Goal: Information Seeking & Learning: Check status

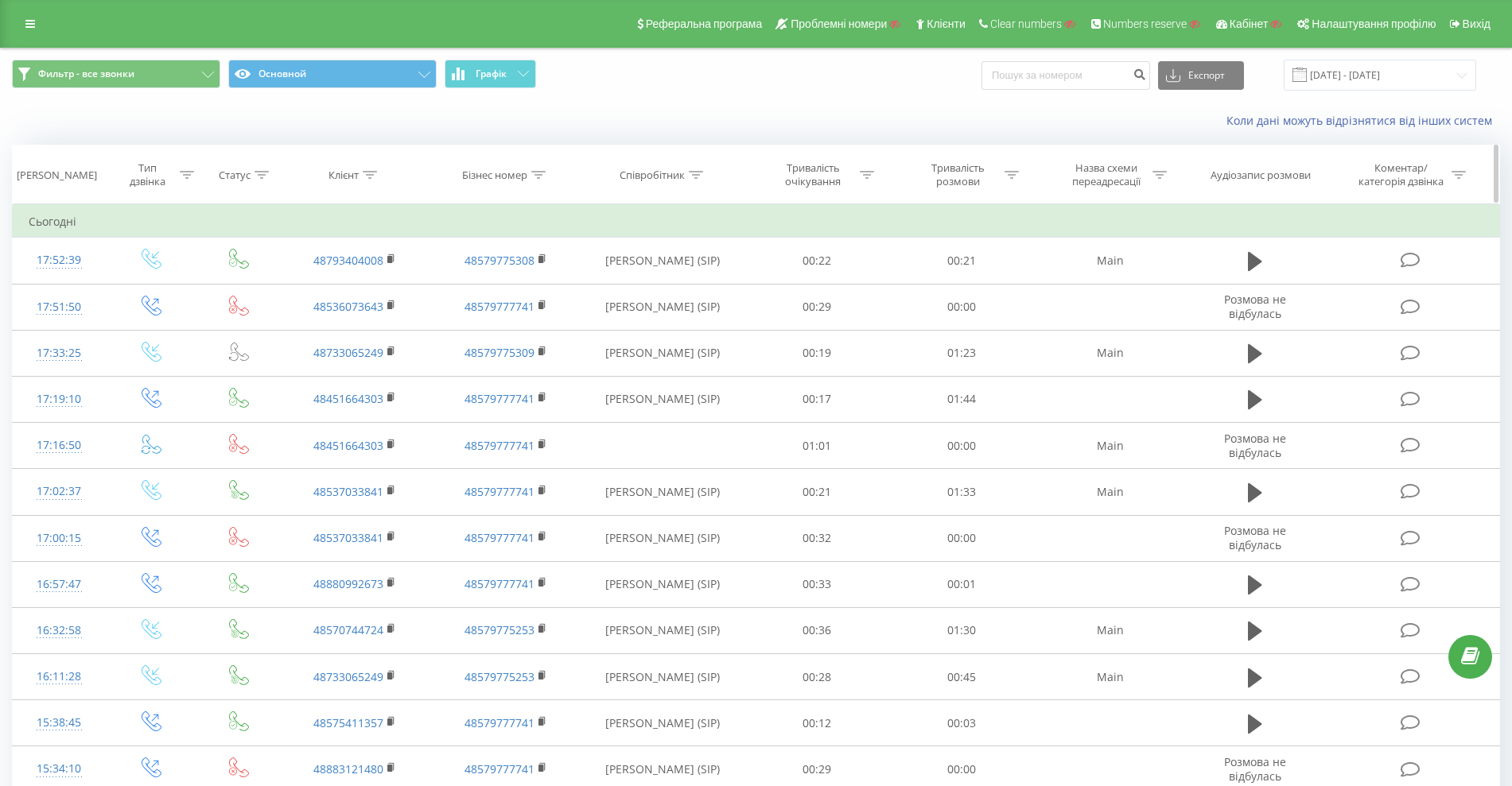
click at [505, 173] on div "Бізнес номер" at bounding box center [494, 175] width 65 height 13
click at [505, 274] on form "Містить Скасувати OK" at bounding box center [505, 287] width 140 height 101
click at [505, 280] on input "text" at bounding box center [505, 288] width 140 height 28
paste input "48793537691"
type input "48793537691"
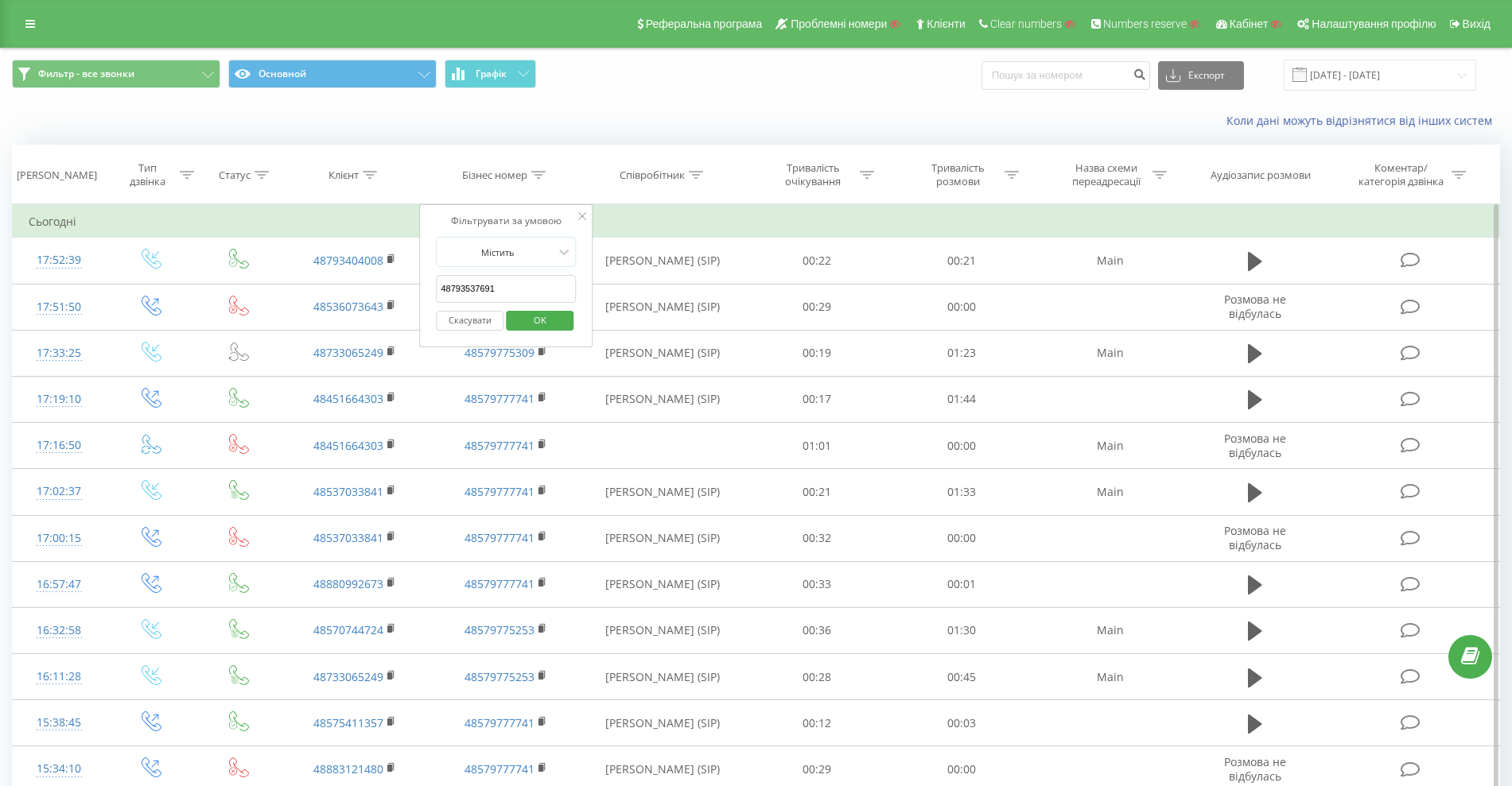
click at [543, 319] on span "OK" at bounding box center [540, 320] width 44 height 25
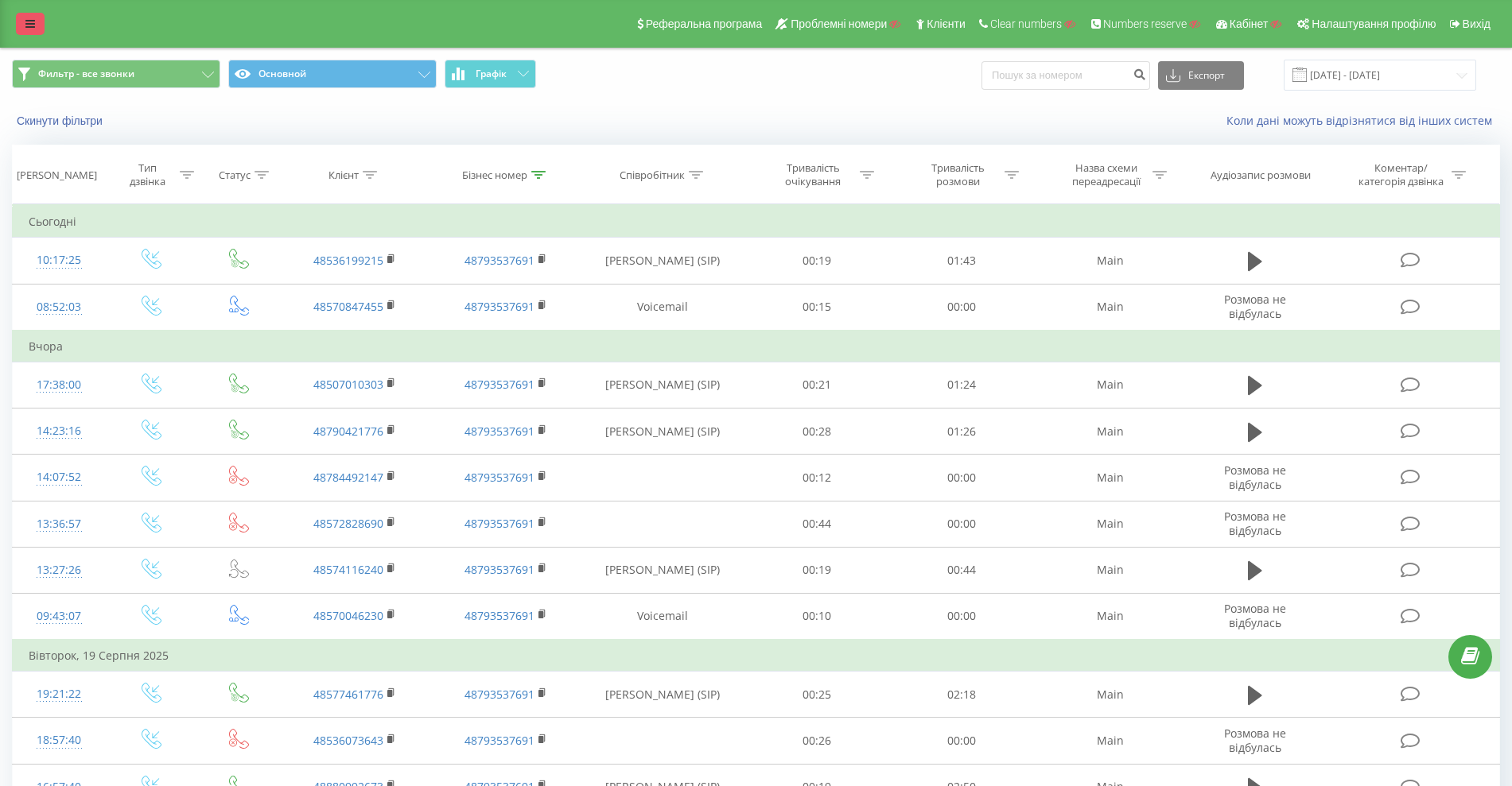
click at [22, 16] on link at bounding box center [30, 23] width 28 height 22
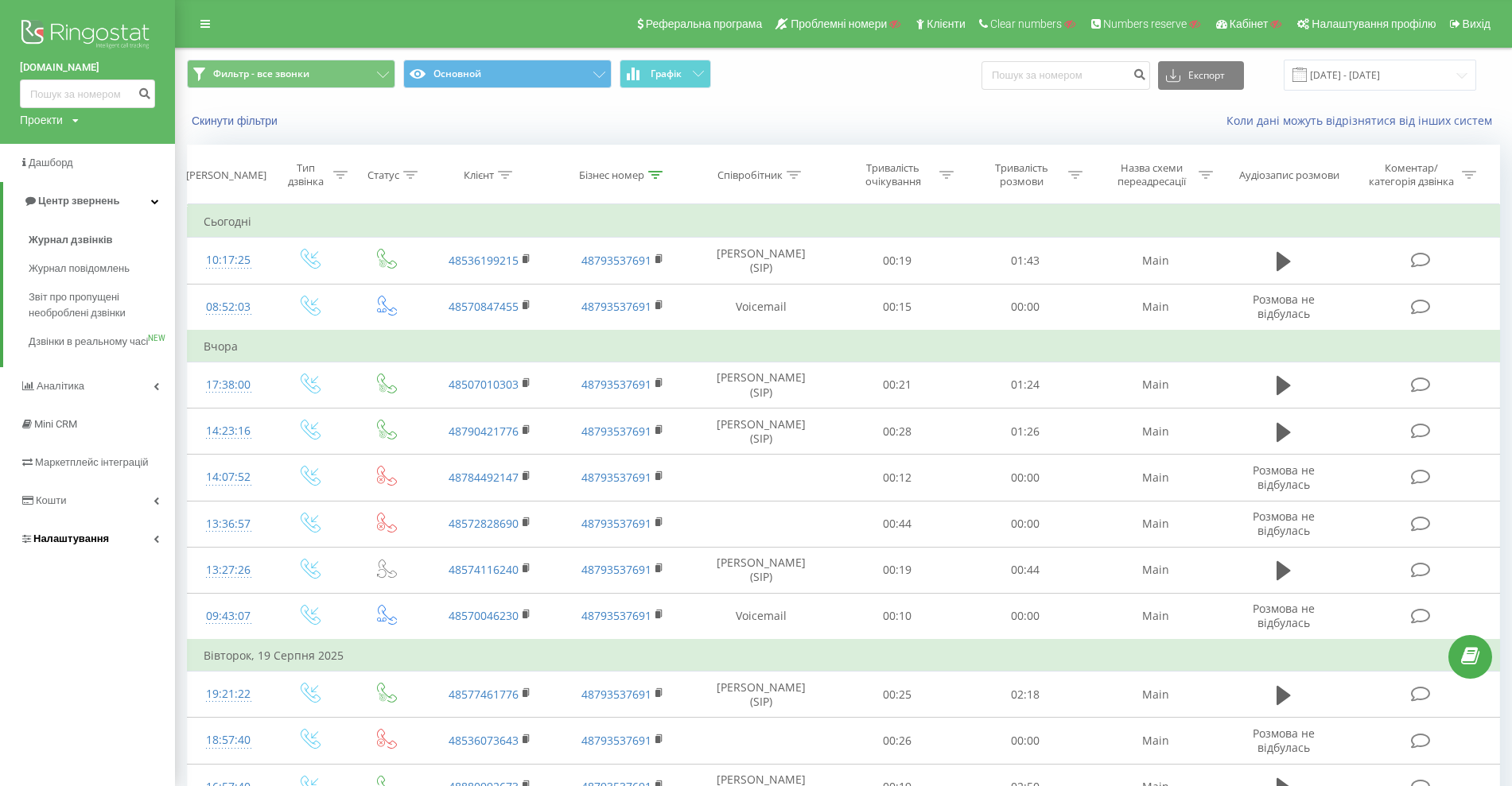
click at [70, 544] on span "Налаштування" at bounding box center [71, 538] width 76 height 12
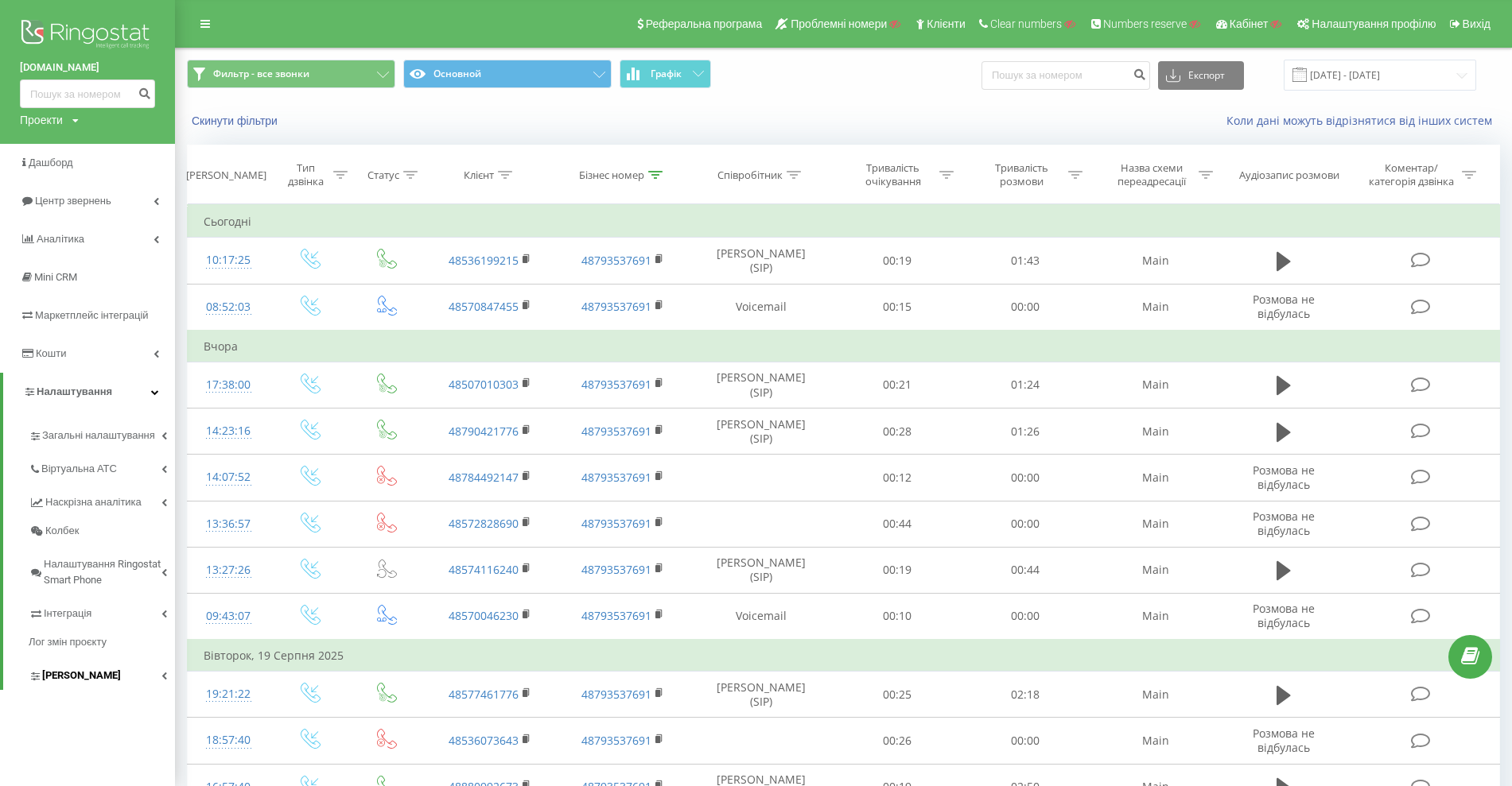
click at [80, 685] on link "Коллтрекінг" at bounding box center [101, 674] width 147 height 34
click at [101, 471] on span "Віртуальна АТС" at bounding box center [81, 469] width 81 height 16
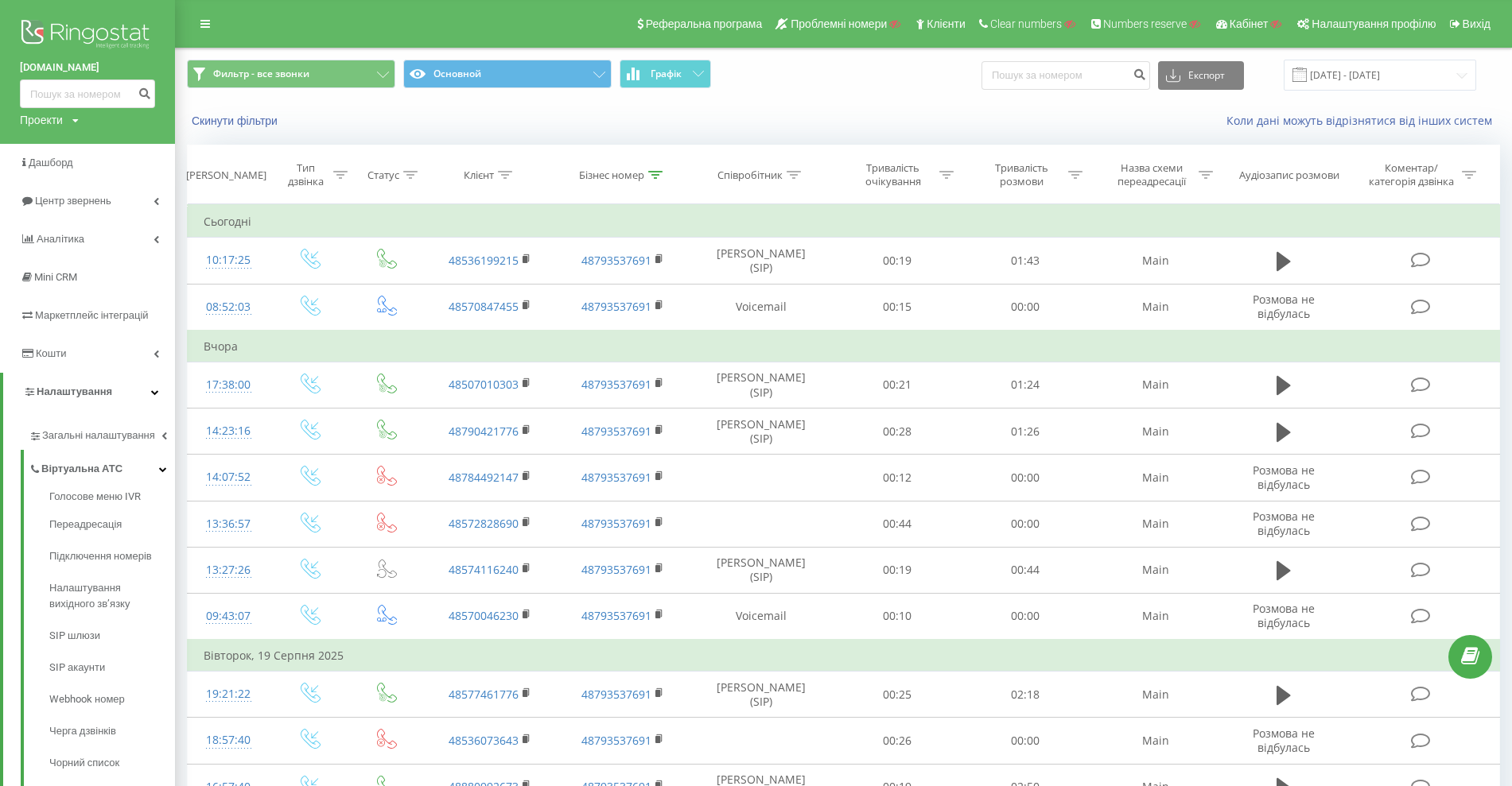
drag, startPoint x: 1, startPoint y: 68, endPoint x: 280, endPoint y: 28, distance: 281.9
click at [106, 72] on div "dc-bolinet.com Проекти Пошук" at bounding box center [87, 72] width 175 height 144
copy link "dc-bolinet.com"
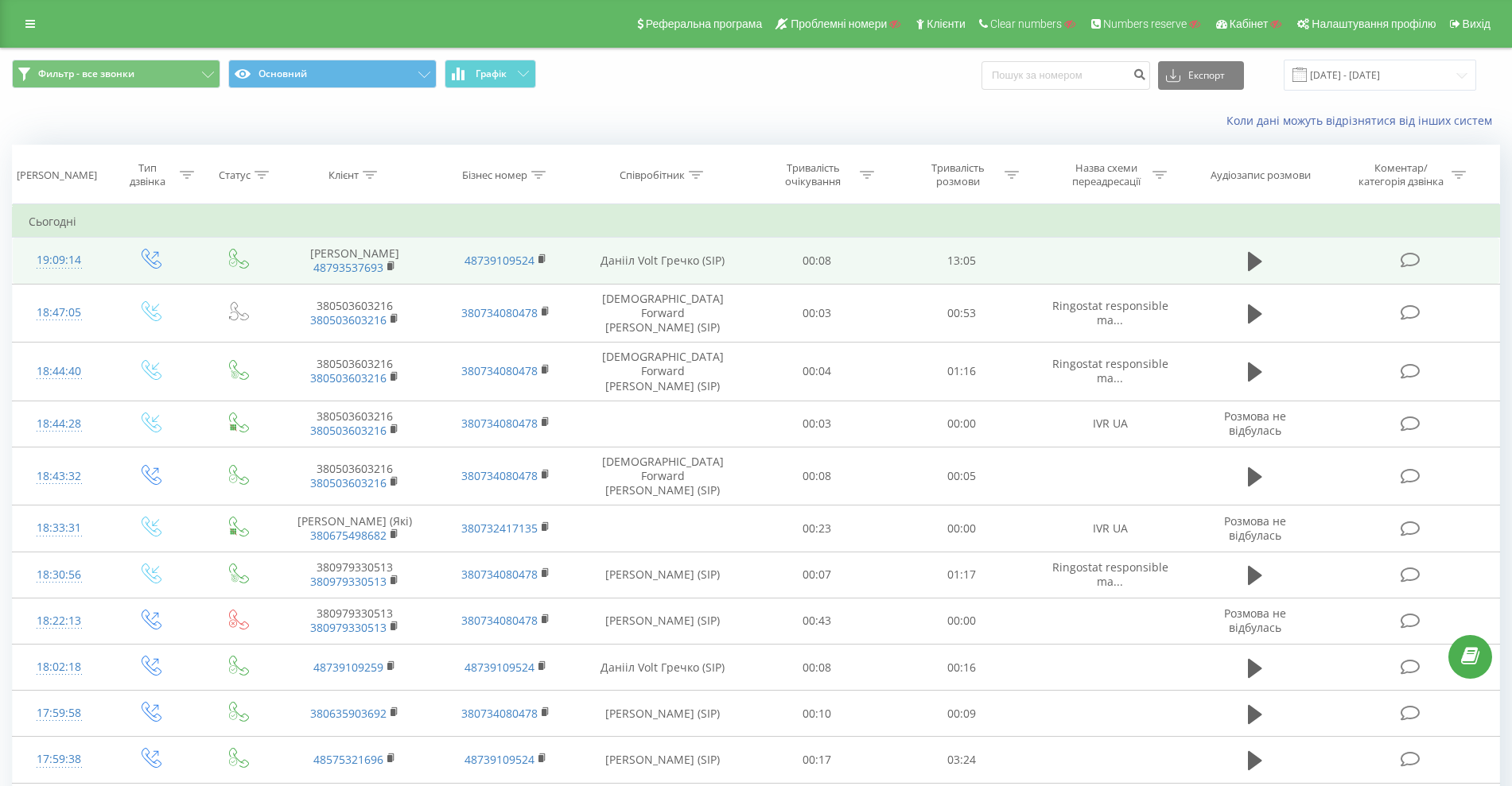
click at [68, 260] on div "19:09:14" at bounding box center [59, 260] width 60 height 31
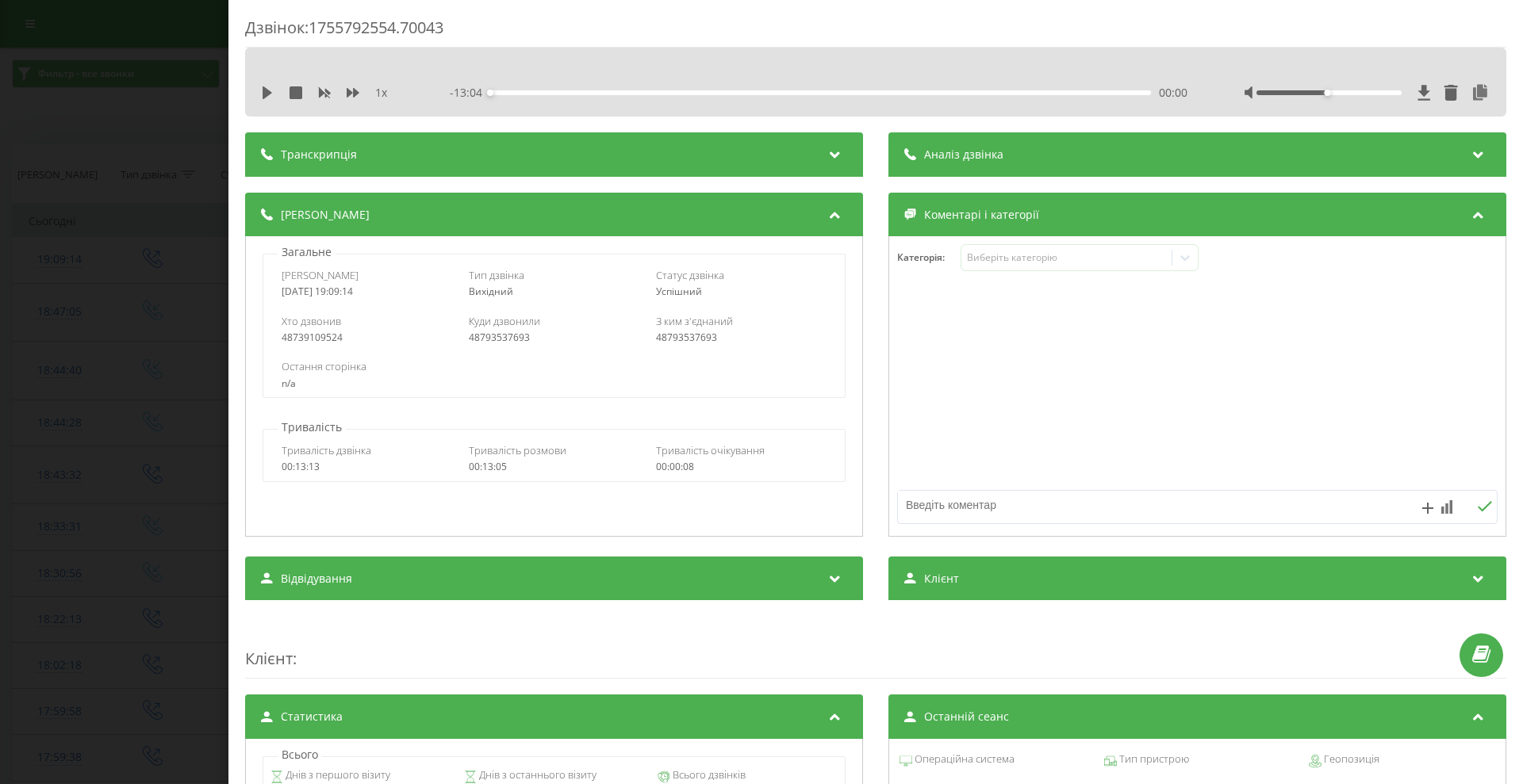
click at [62, 102] on div "Дзвінок : 1755792554.70043 1 x - 13:04 00:00 00:00 Транскрипція Для AI-аналізу …" at bounding box center [761, 392] width 1523 height 784
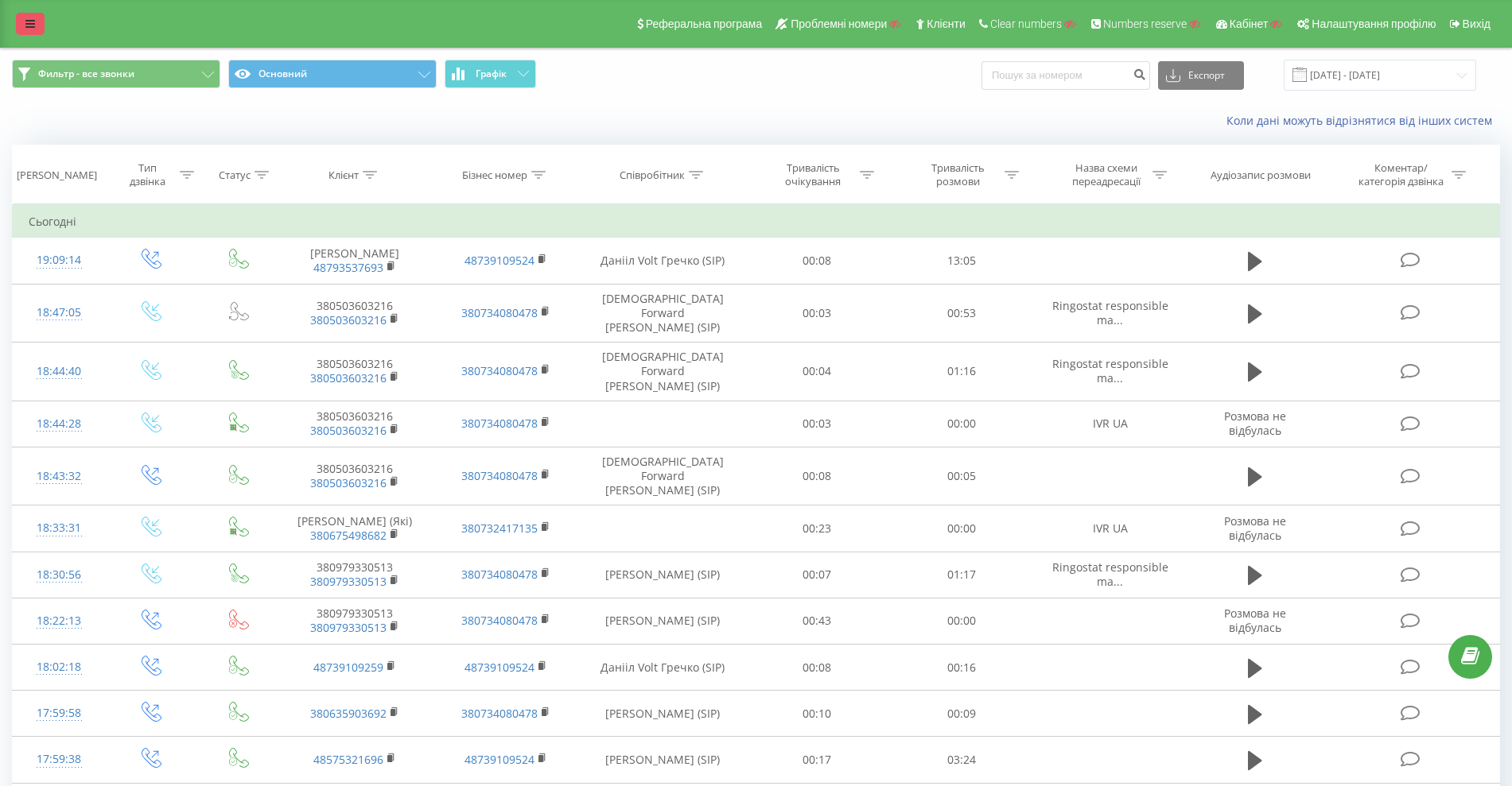
click at [17, 22] on link at bounding box center [30, 23] width 28 height 22
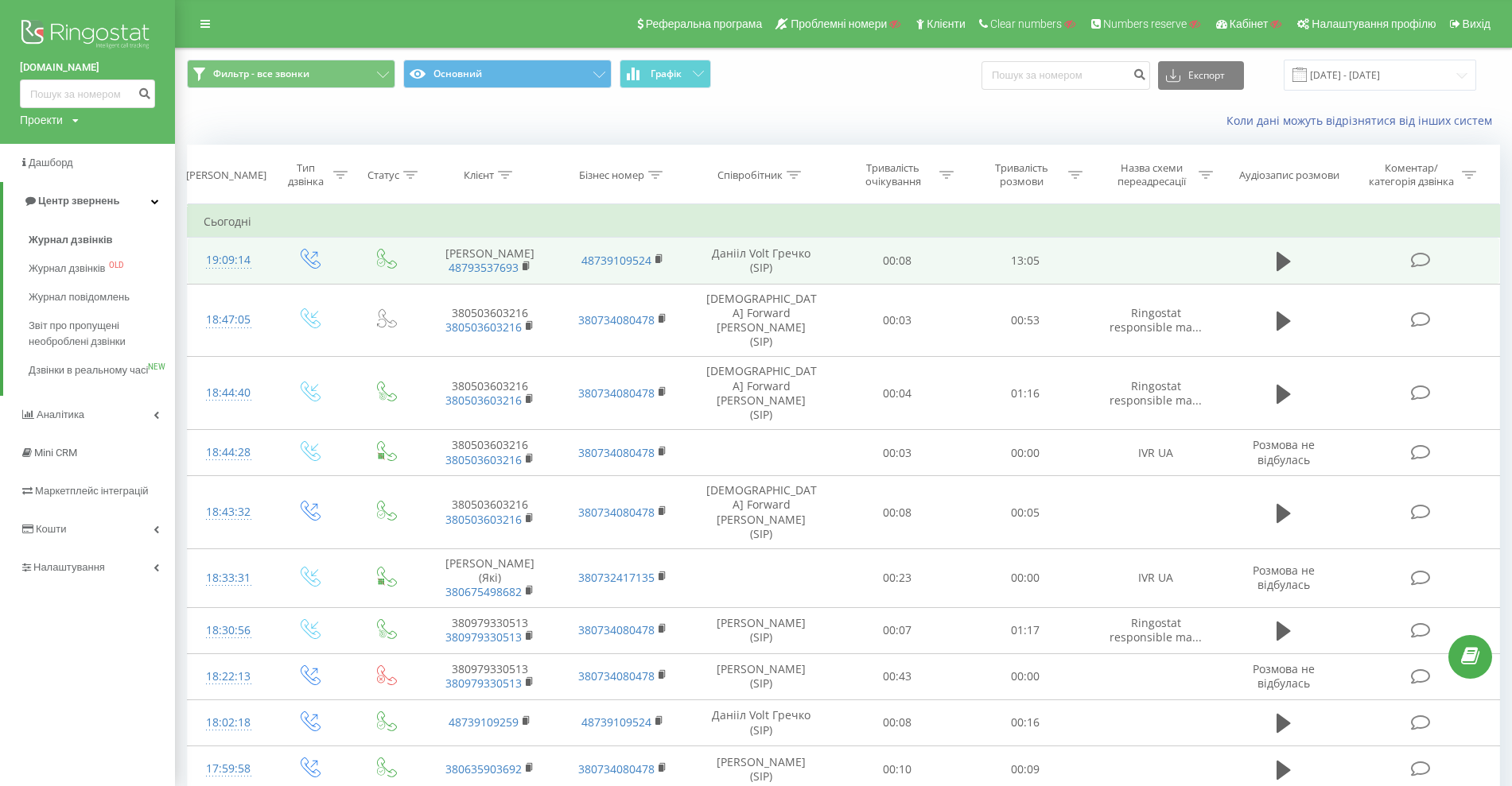
click at [221, 256] on div "19:09:14" at bounding box center [229, 260] width 50 height 31
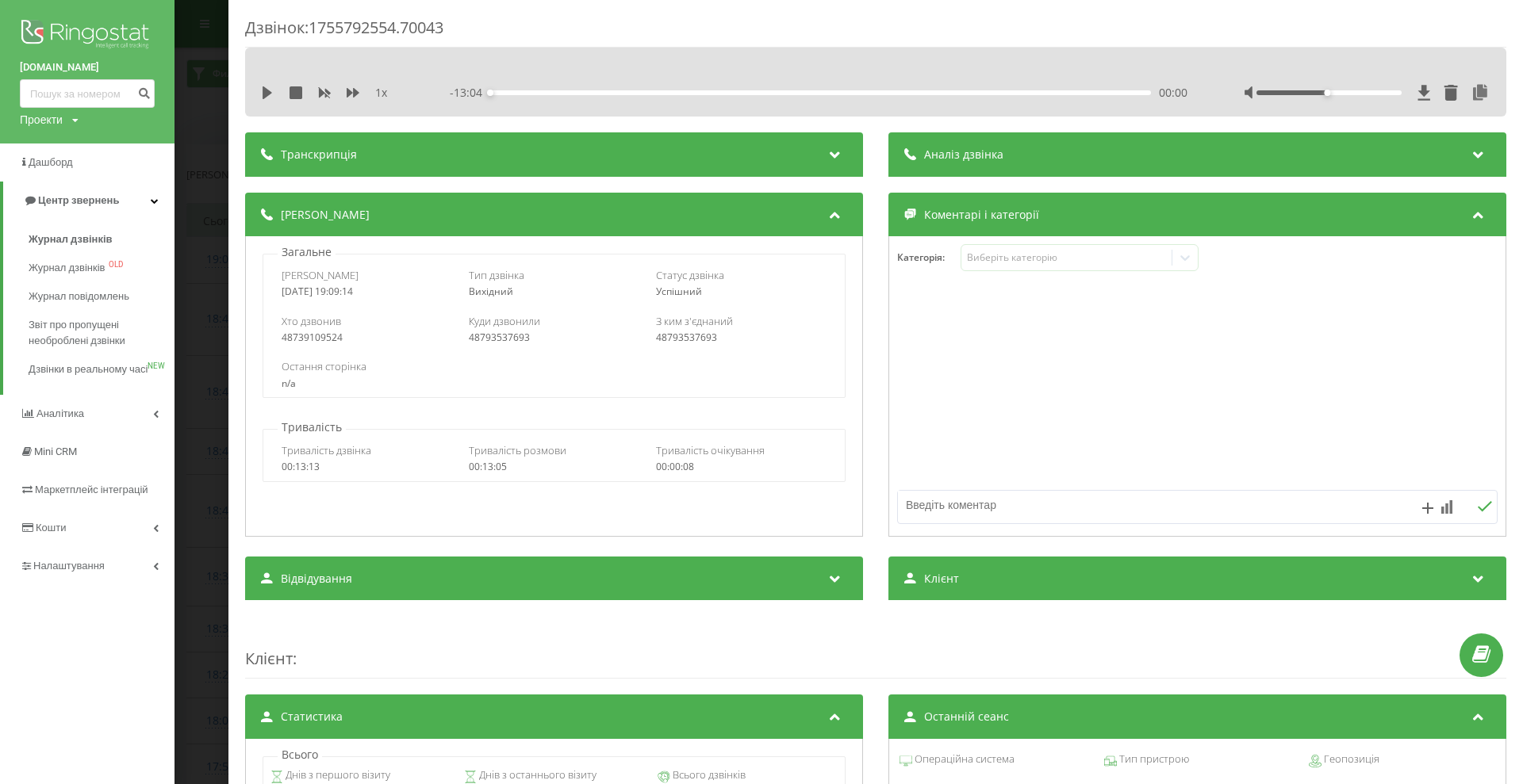
click at [225, 256] on div "Дзвінок : 1755792554.70043 1 x - 13:04 00:00 00:00 Транскрипція Для AI-аналізу …" at bounding box center [761, 392] width 1523 height 784
